Goal: Navigation & Orientation: Find specific page/section

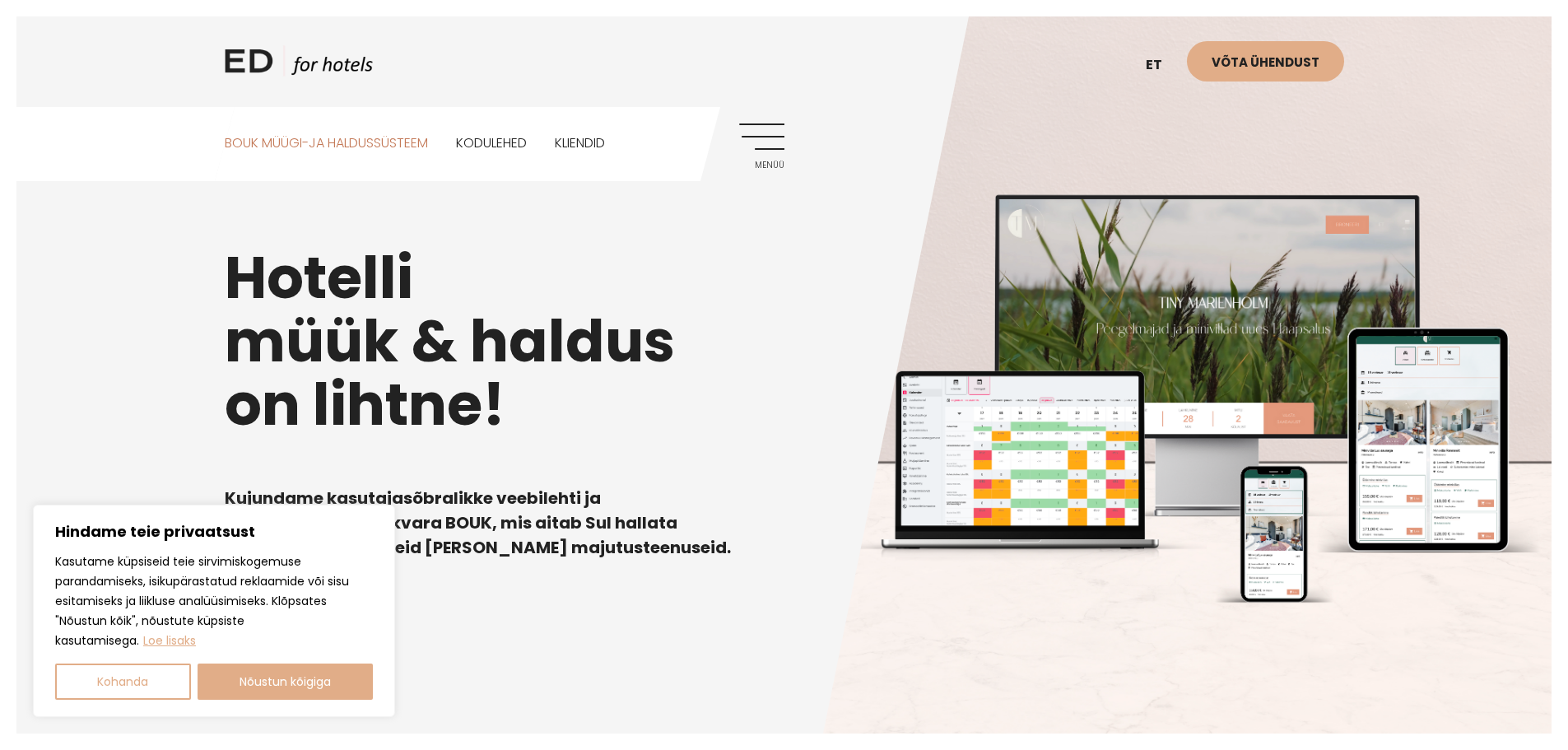
click at [263, 144] on link "BOUK MÜÜGI-JA HALDUSSÜSTEEM" at bounding box center [327, 144] width 203 height 73
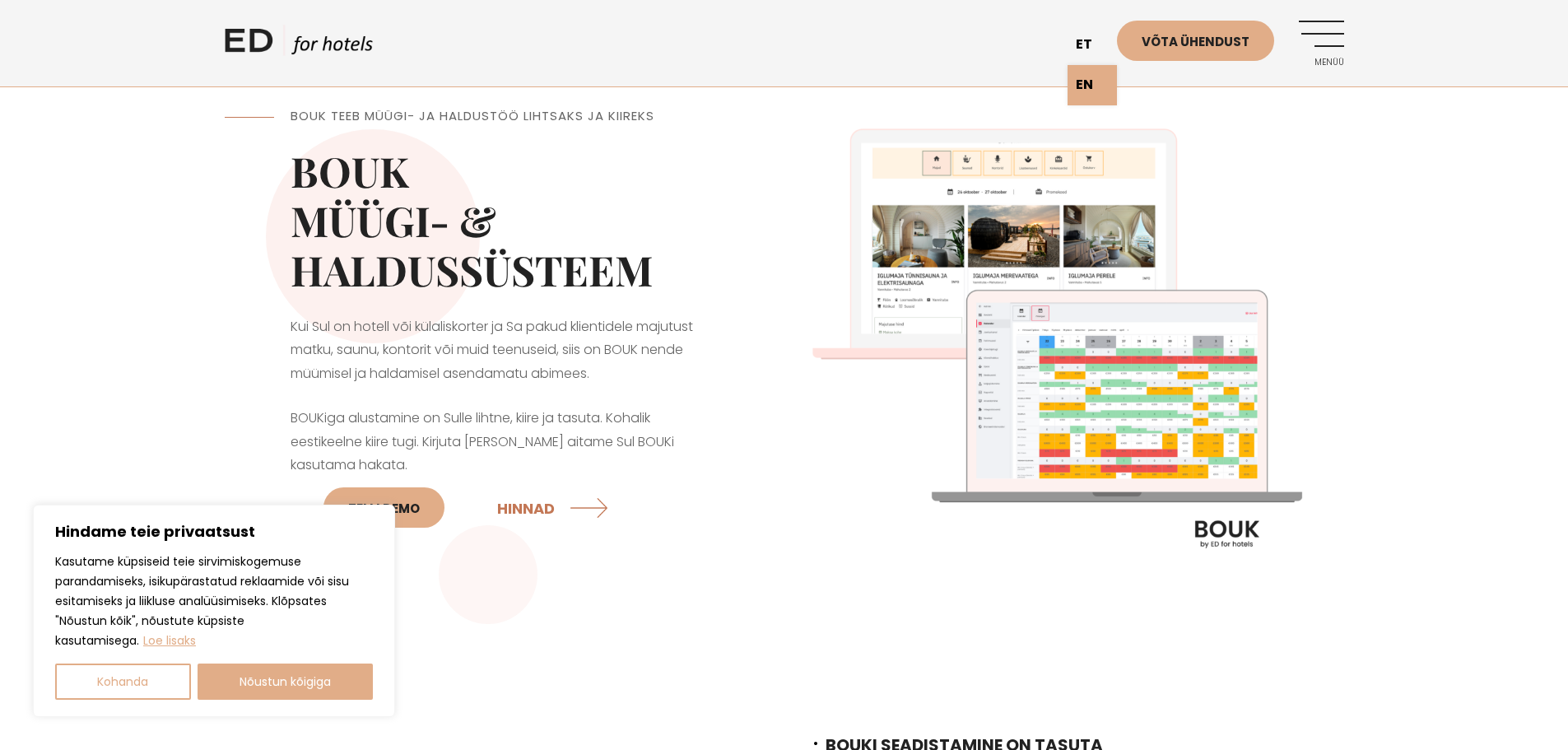
click at [1086, 43] on link "et" at bounding box center [1092, 45] width 49 height 41
click at [1091, 84] on link "EN" at bounding box center [1092, 85] width 49 height 41
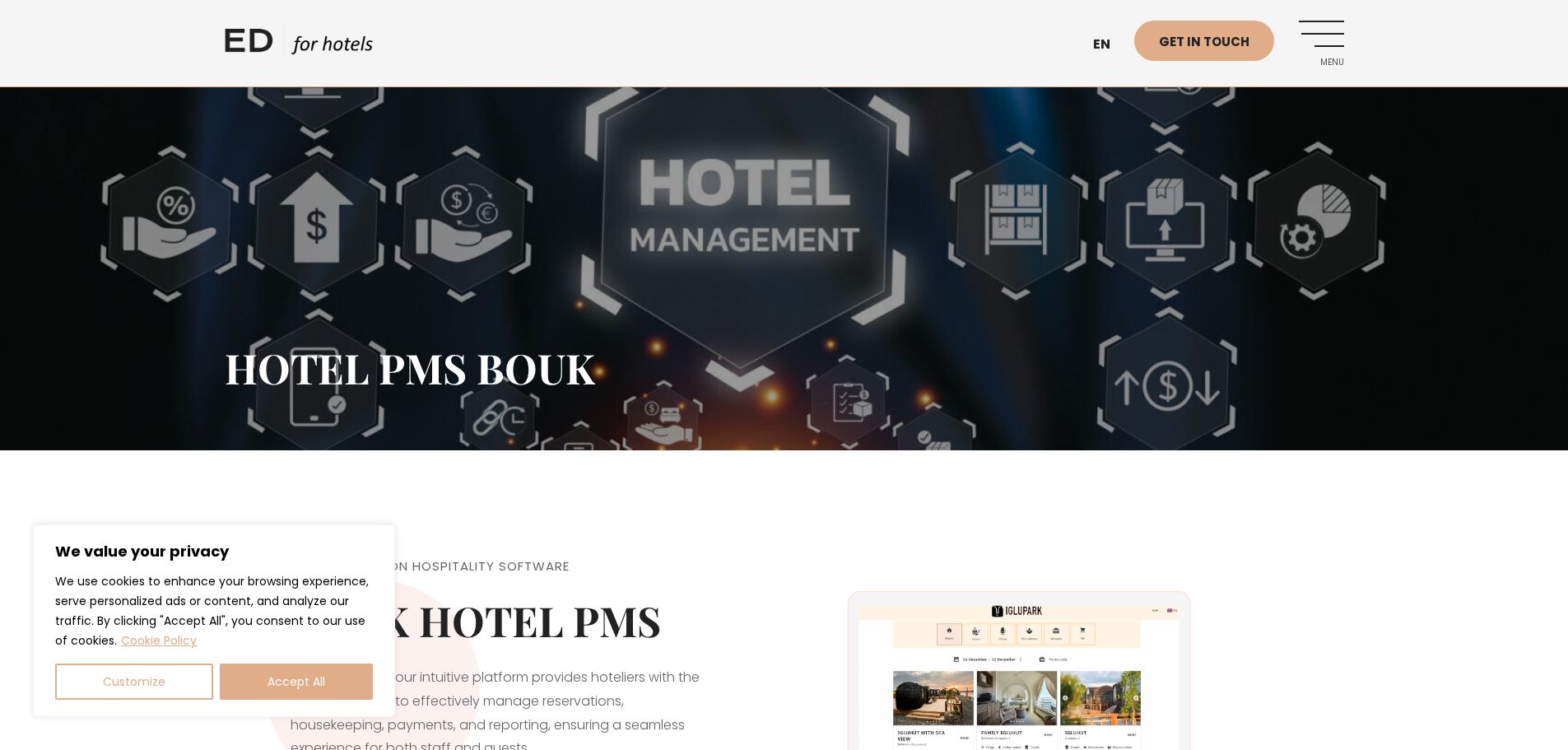
click at [245, 36] on link "ED HOTELS" at bounding box center [299, 45] width 148 height 42
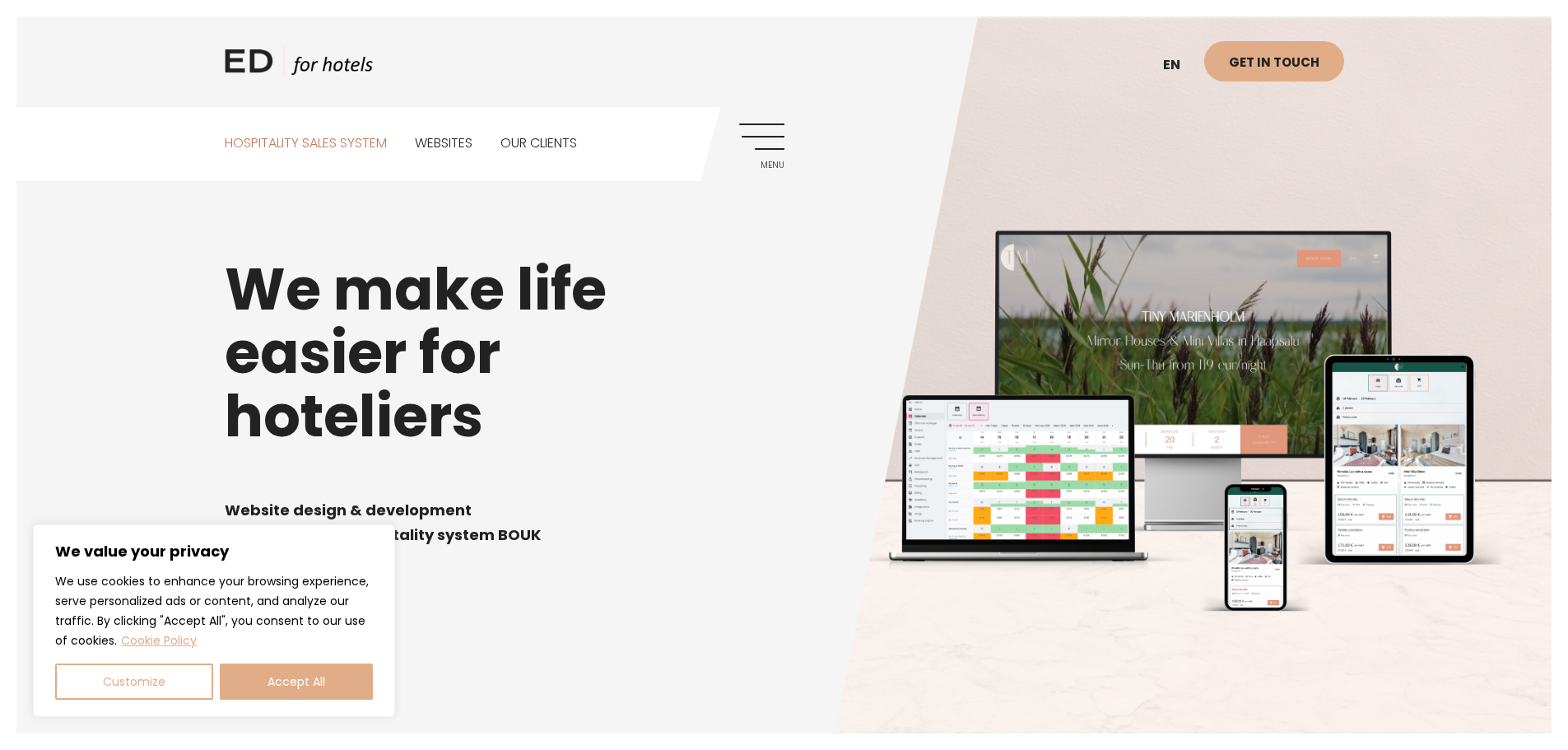
click at [291, 145] on link "Hospitality sales system" at bounding box center [306, 144] width 162 height 73
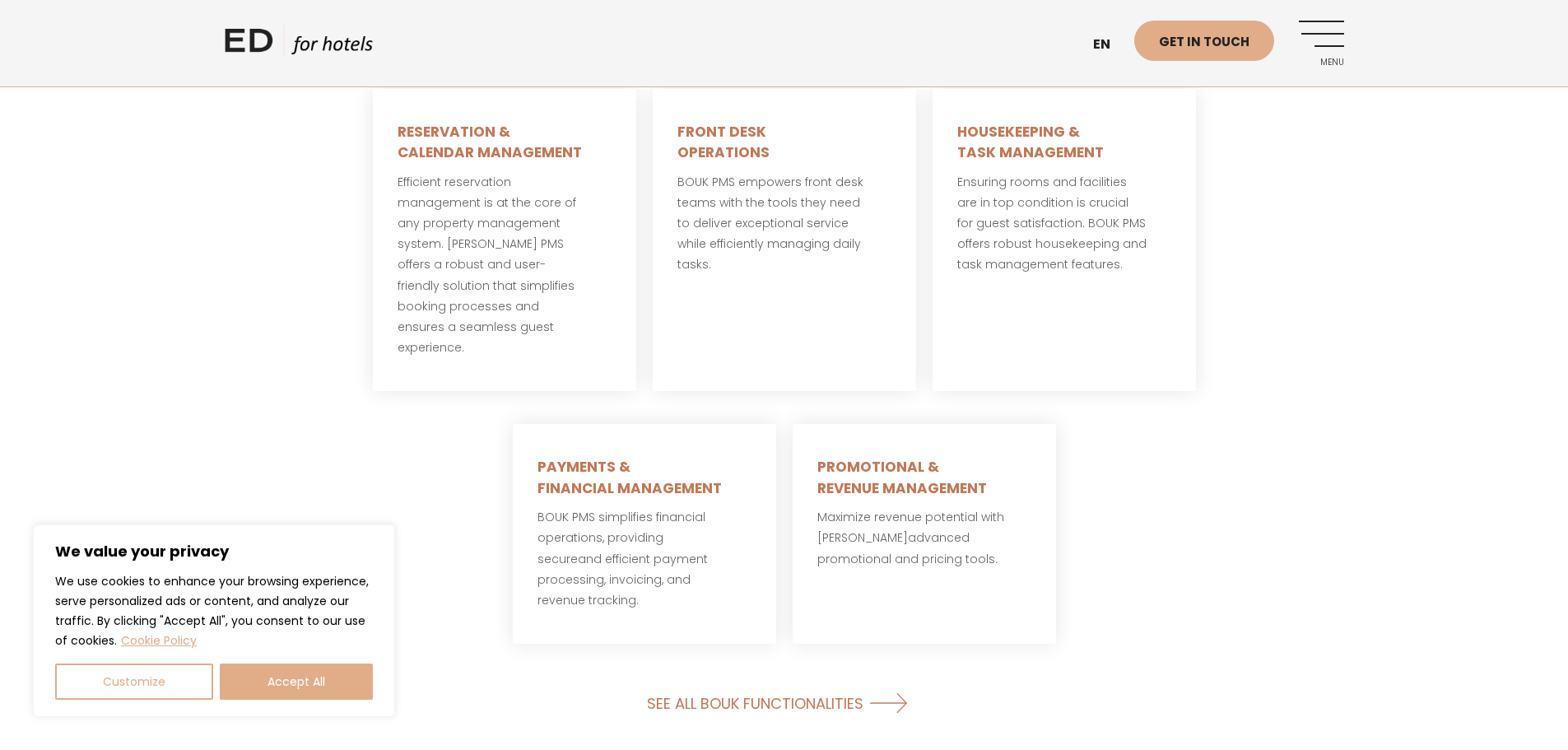
scroll to position [1071, 0]
